Goal: Manage account settings

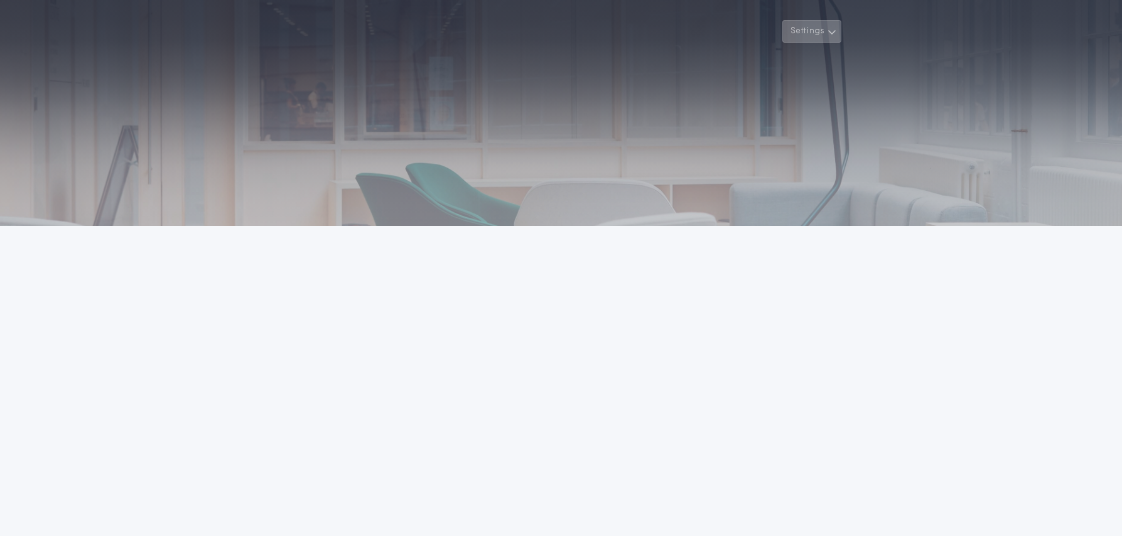
click at [799, 35] on button "Settings" at bounding box center [812, 31] width 59 height 23
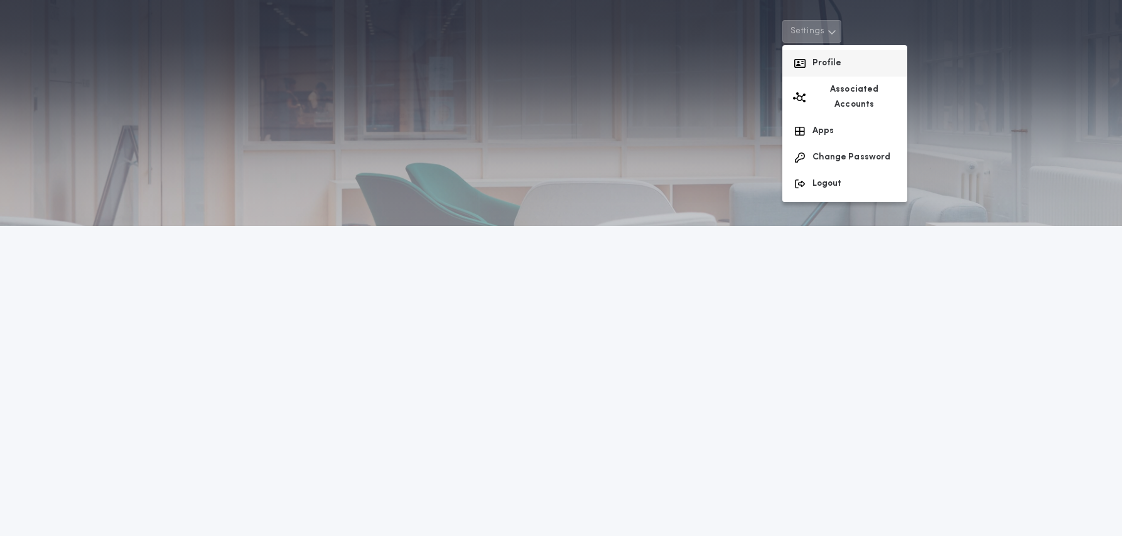
click at [818, 62] on button "Profile" at bounding box center [845, 63] width 125 height 26
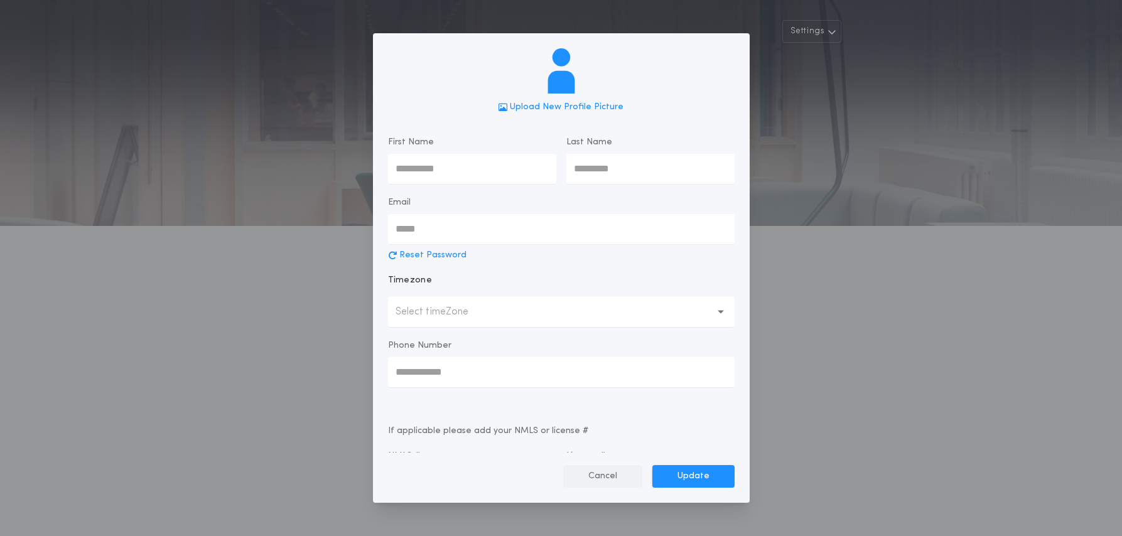
click at [602, 469] on button "Cancel" at bounding box center [602, 476] width 79 height 23
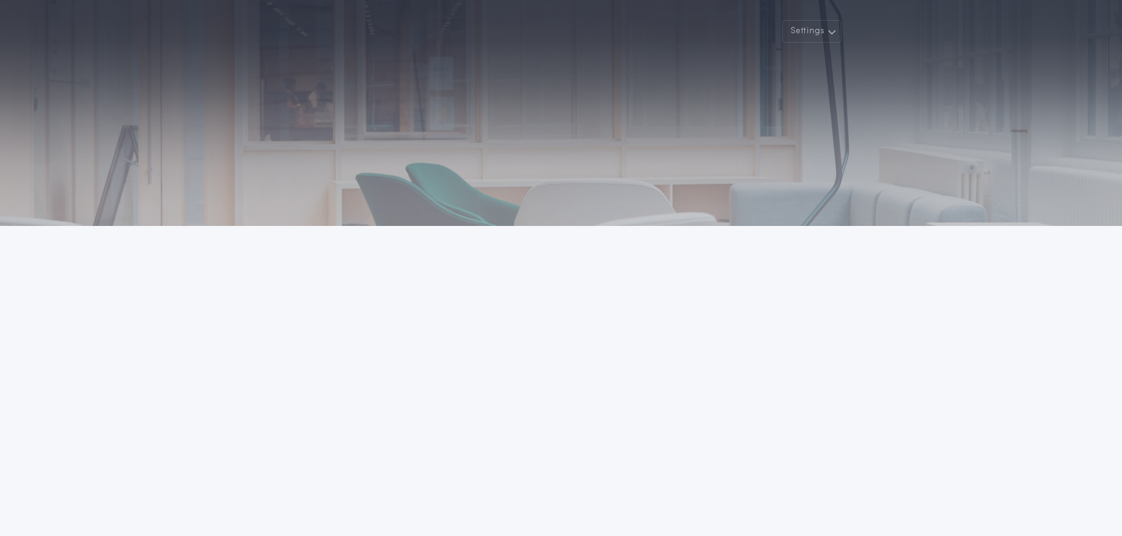
click at [848, 309] on div "Settings Welcome Back Powered by © All rights reserved. 24|Seven Fees Privacy P…" at bounding box center [561, 328] width 1122 height 656
